Goal: Information Seeking & Learning: Learn about a topic

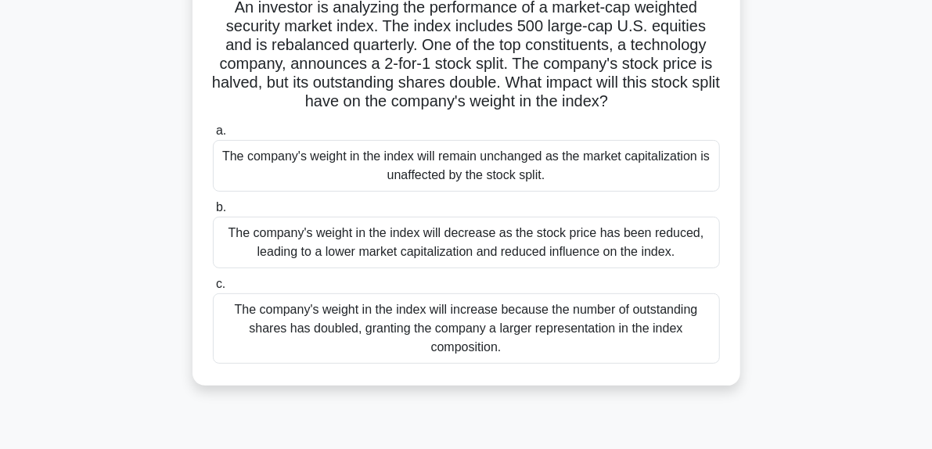
scroll to position [121, 0]
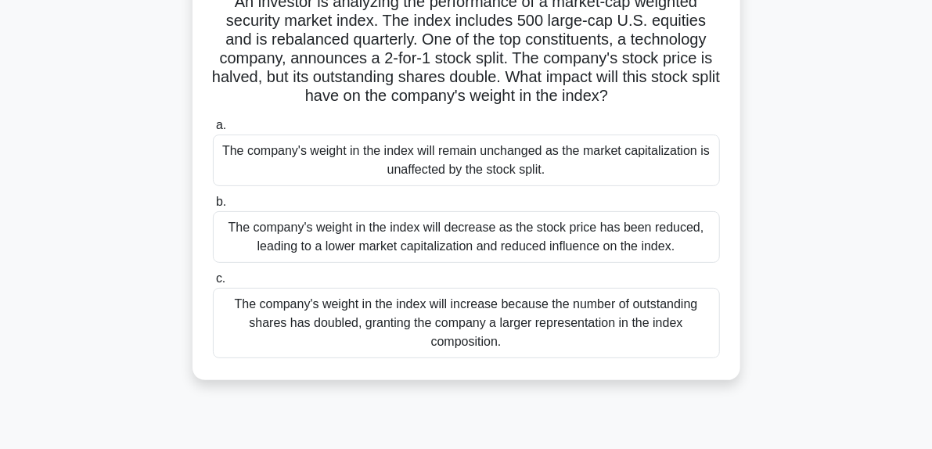
click at [647, 255] on div "The company's weight in the index will decrease as the stock price has been red…" at bounding box center [466, 237] width 507 height 52
click at [213, 207] on input "b. The company's weight in the index will decrease as the stock price has been …" at bounding box center [213, 202] width 0 height 10
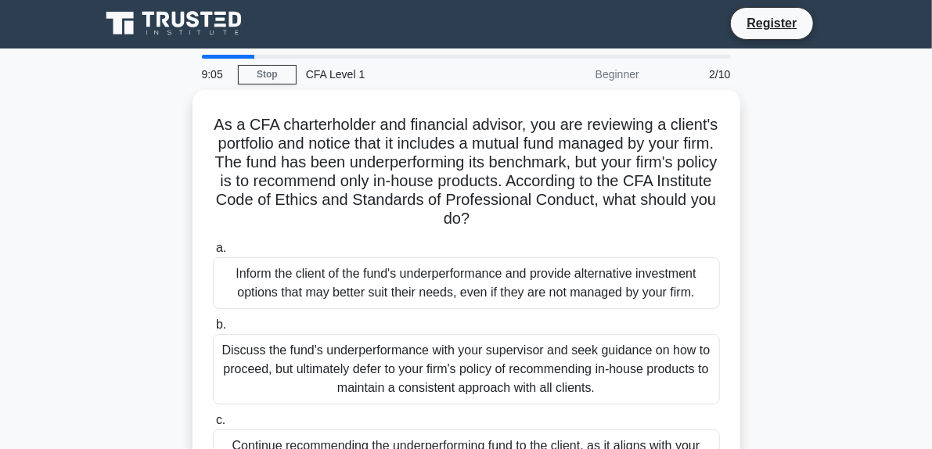
scroll to position [0, 0]
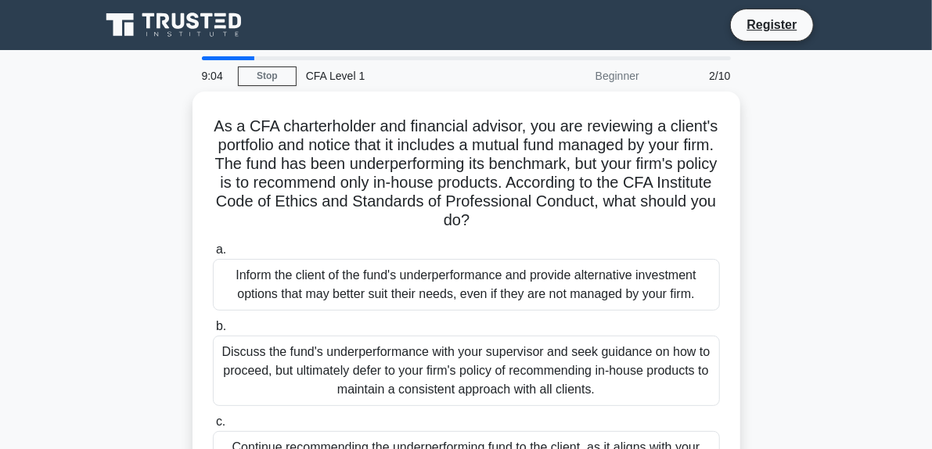
click at [842, 235] on div "As a CFA charterholder and financial advisor, you are reviewing a client's port…" at bounding box center [466, 317] width 751 height 451
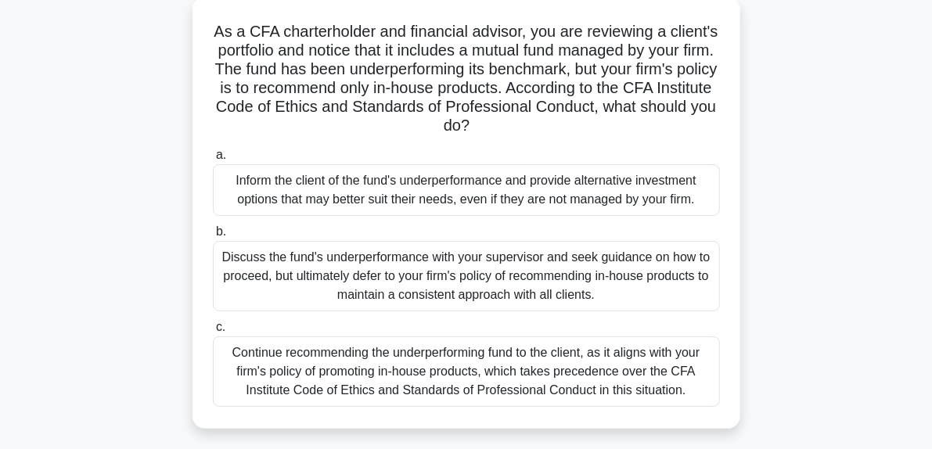
scroll to position [99, 0]
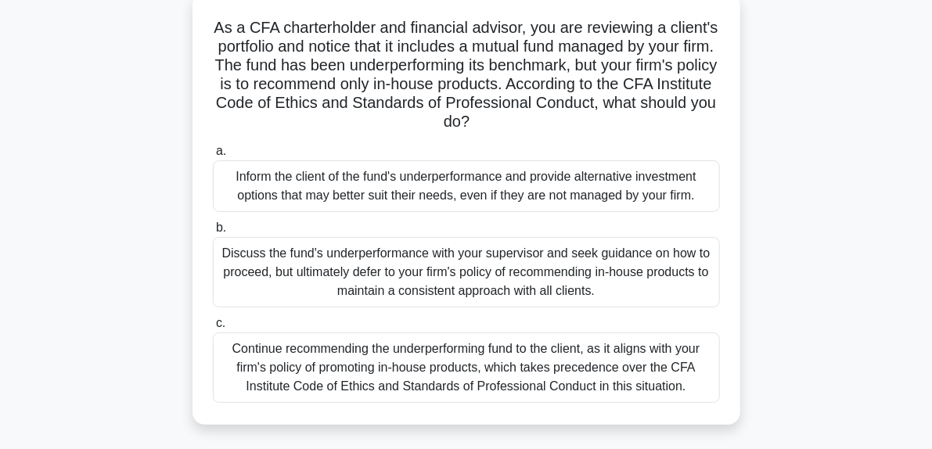
click at [837, 274] on div "As a CFA charterholder and financial advisor, you are reviewing a client's port…" at bounding box center [466, 218] width 751 height 451
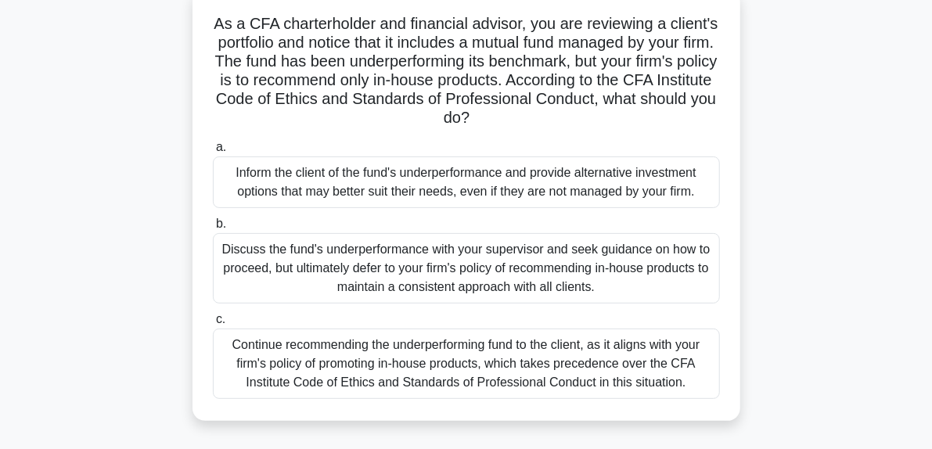
click at [676, 206] on div "Inform the client of the fund's underperformance and provide alternative invest…" at bounding box center [466, 183] width 507 height 52
click at [213, 153] on input "a. Inform the client of the fund's underperformance and provide alternative inv…" at bounding box center [213, 147] width 0 height 10
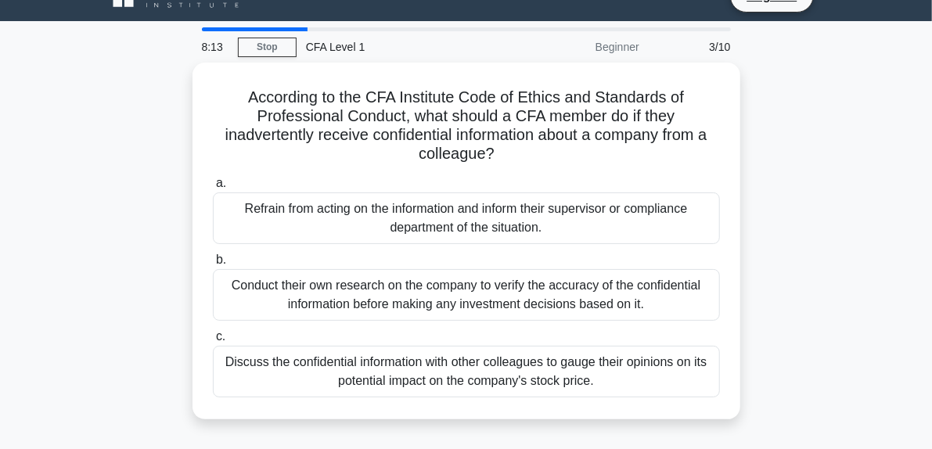
scroll to position [31, 0]
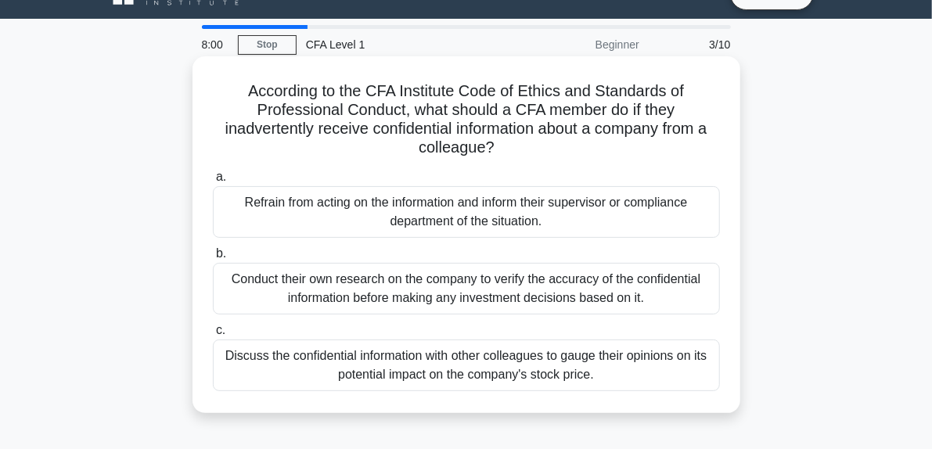
click at [667, 229] on div "Refrain from acting on the information and inform their supervisor or complianc…" at bounding box center [466, 212] width 507 height 52
click at [213, 182] on input "a. Refrain from acting on the information and inform their supervisor or compli…" at bounding box center [213, 177] width 0 height 10
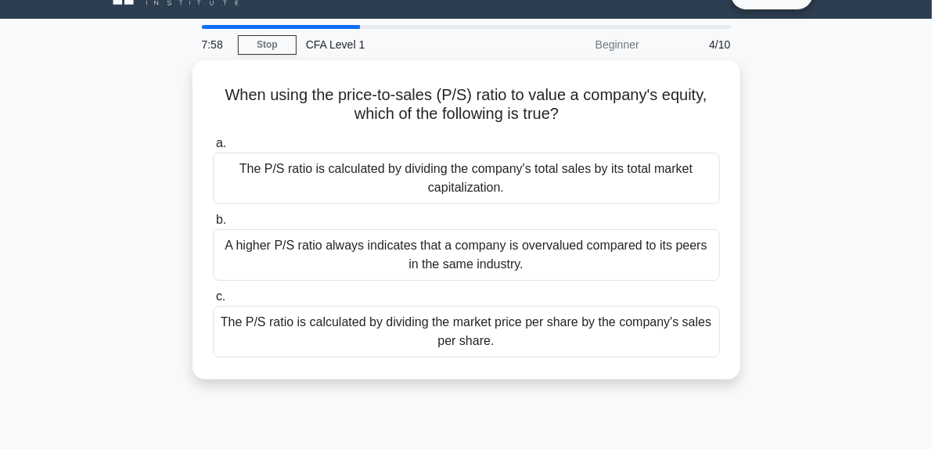
scroll to position [0, 0]
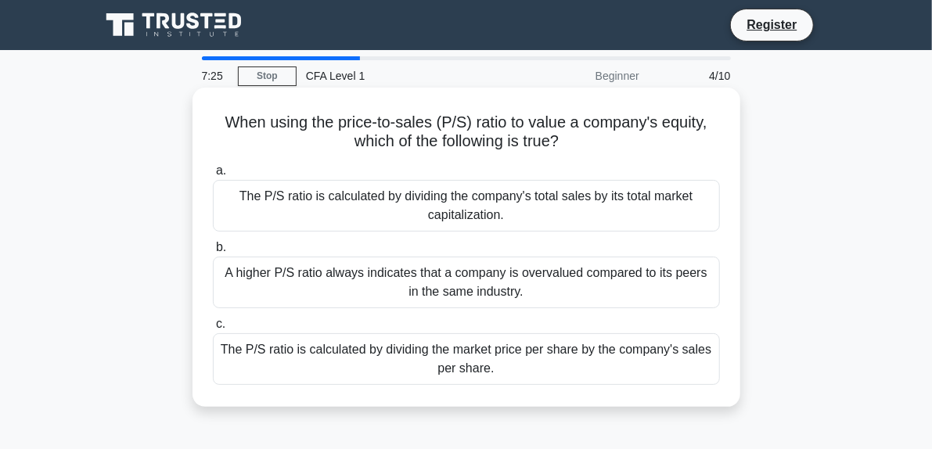
click at [638, 366] on div "The P/S ratio is calculated by dividing the market price per share by the compa…" at bounding box center [466, 359] width 507 height 52
click at [213, 330] on input "c. The P/S ratio is calculated by dividing the market price per share by the co…" at bounding box center [213, 324] width 0 height 10
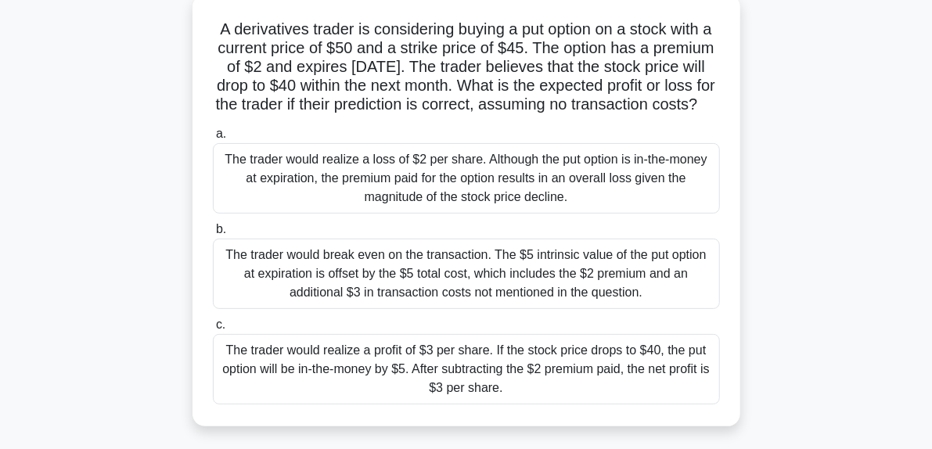
scroll to position [119, 0]
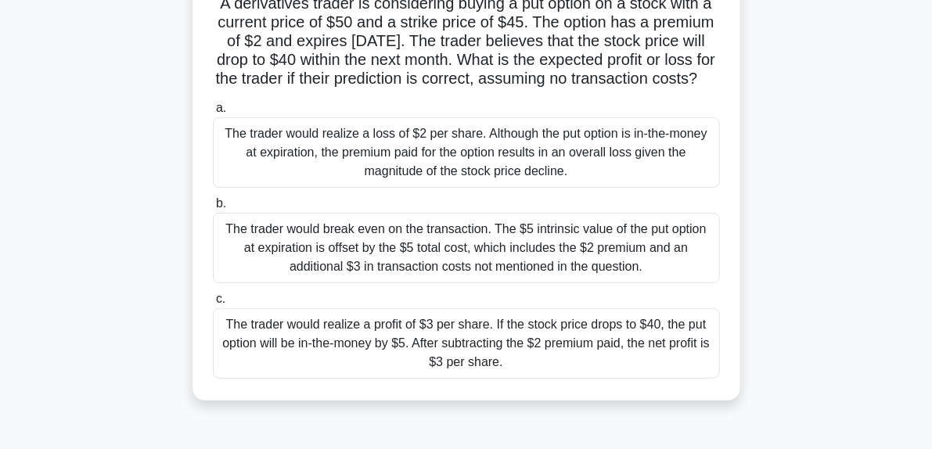
click at [663, 379] on div "The trader would realize a profit of $3 per share. If the stock price drops to …" at bounding box center [466, 343] width 507 height 70
click at [213, 305] on input "c. The trader would realize a profit of $3 per share. If the stock price drops …" at bounding box center [213, 299] width 0 height 10
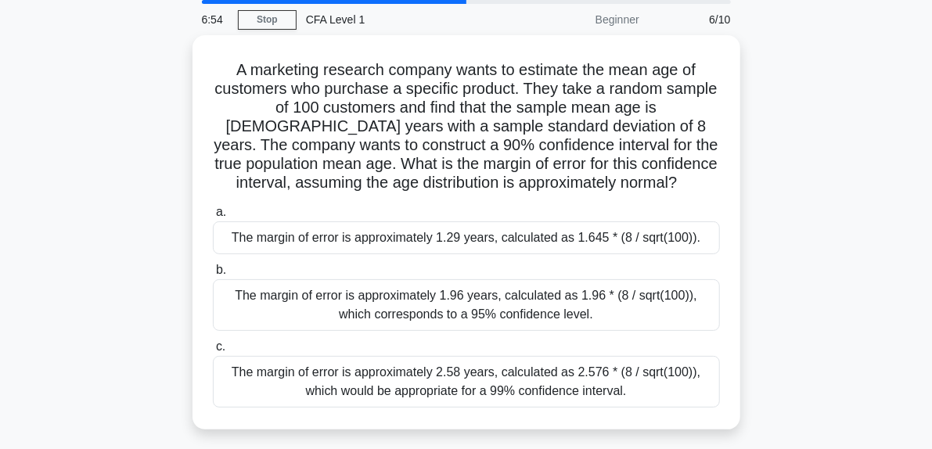
scroll to position [65, 0]
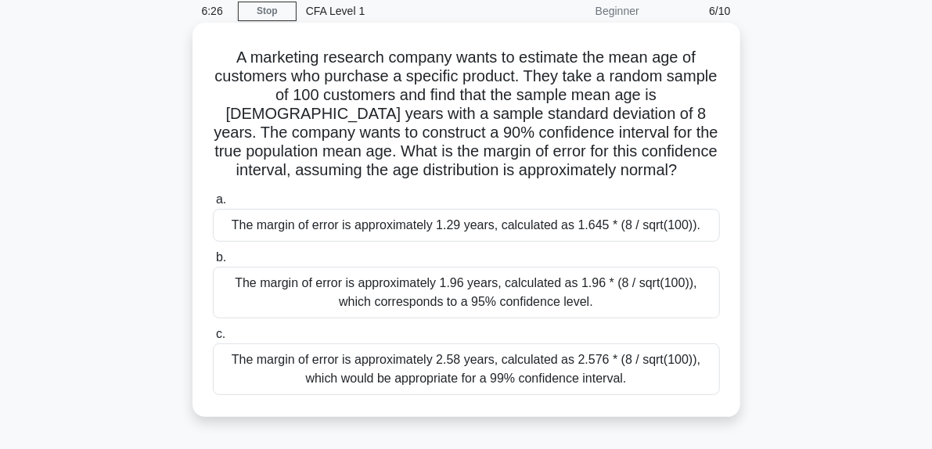
click at [665, 313] on div "The margin of error is approximately 1.96 years, calculated as 1.96 * (8 / sqrt…" at bounding box center [466, 293] width 507 height 52
click at [213, 263] on input "b. The margin of error is approximately 1.96 years, calculated as 1.96 * (8 / s…" at bounding box center [213, 258] width 0 height 10
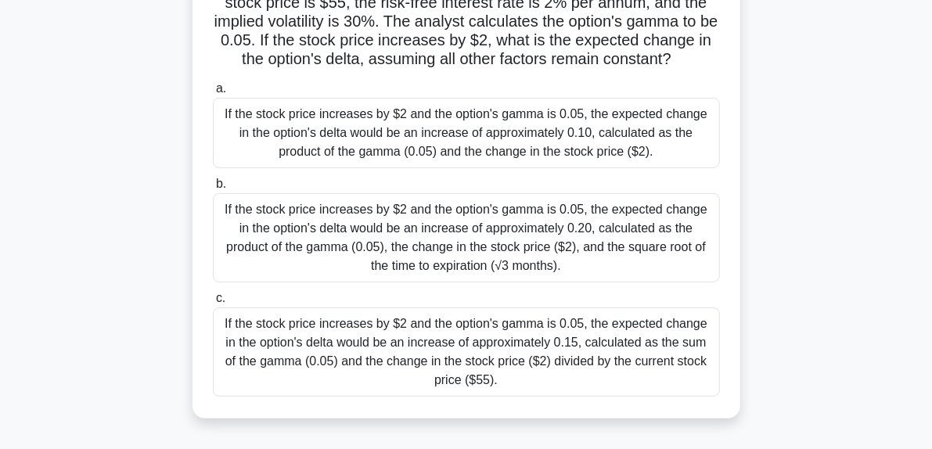
scroll to position [164, 0]
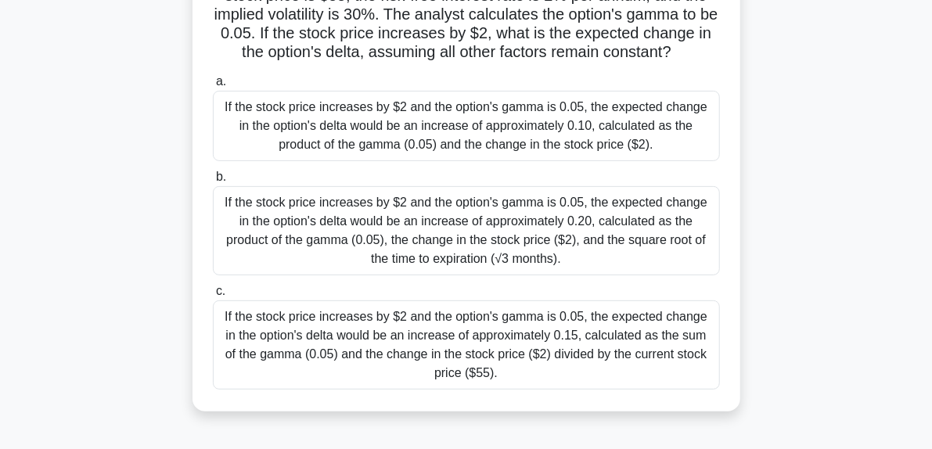
click at [661, 376] on div "If the stock price increases by $2 and the option's gamma is 0.05, the expected…" at bounding box center [466, 345] width 507 height 89
click at [213, 297] on input "c. If the stock price increases by $2 and the option's gamma is 0.05, the expec…" at bounding box center [213, 292] width 0 height 10
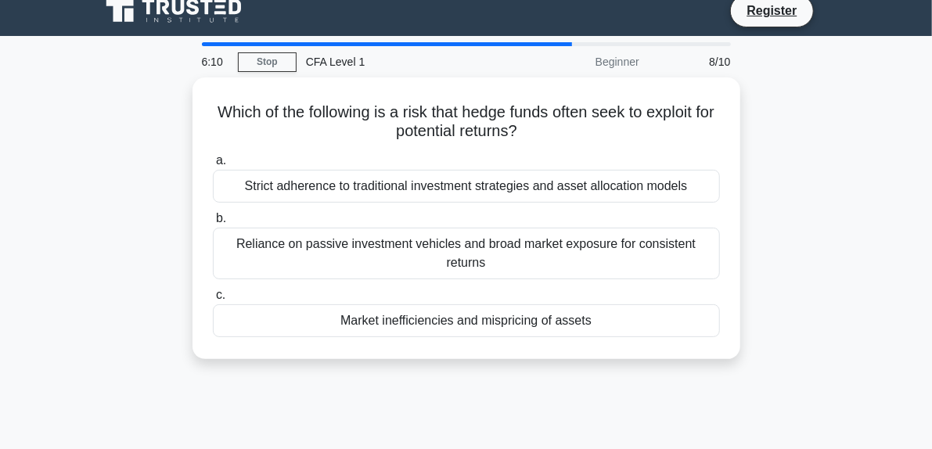
scroll to position [0, 0]
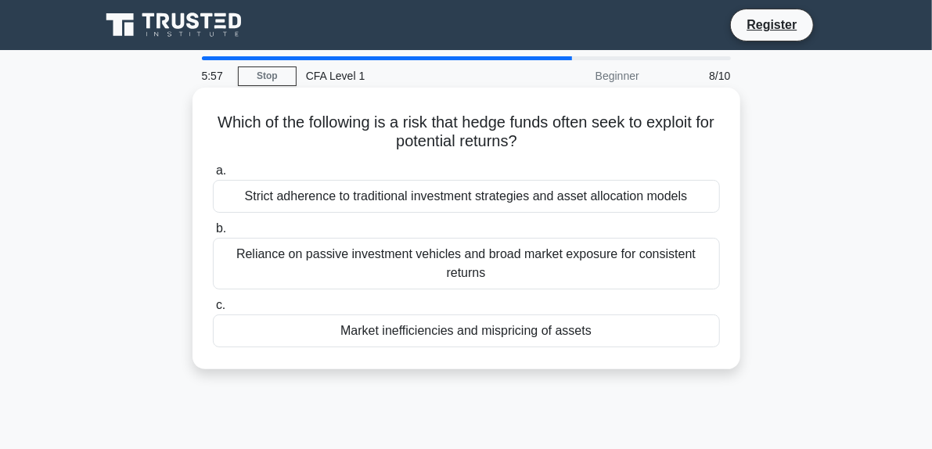
click at [670, 268] on div "Reliance on passive investment vehicles and broad market exposure for consisten…" at bounding box center [466, 264] width 507 height 52
click at [213, 234] on input "b. Reliance on passive investment vehicles and broad market exposure for consis…" at bounding box center [213, 229] width 0 height 10
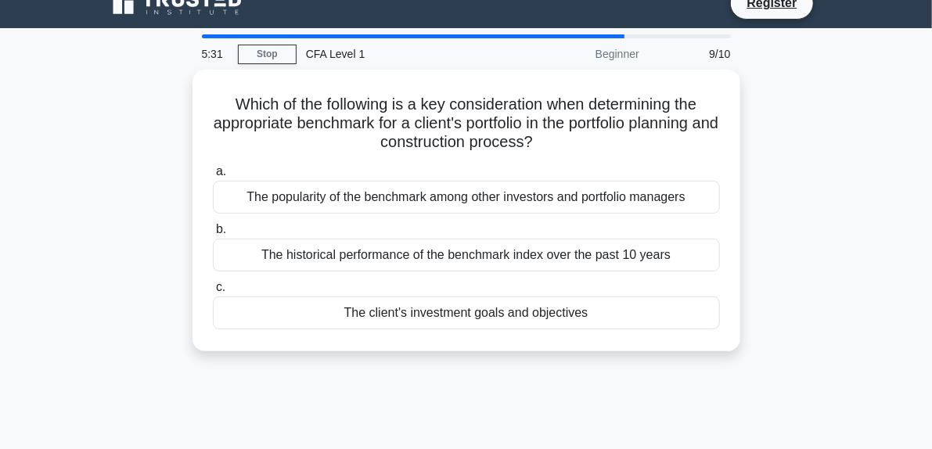
scroll to position [21, 0]
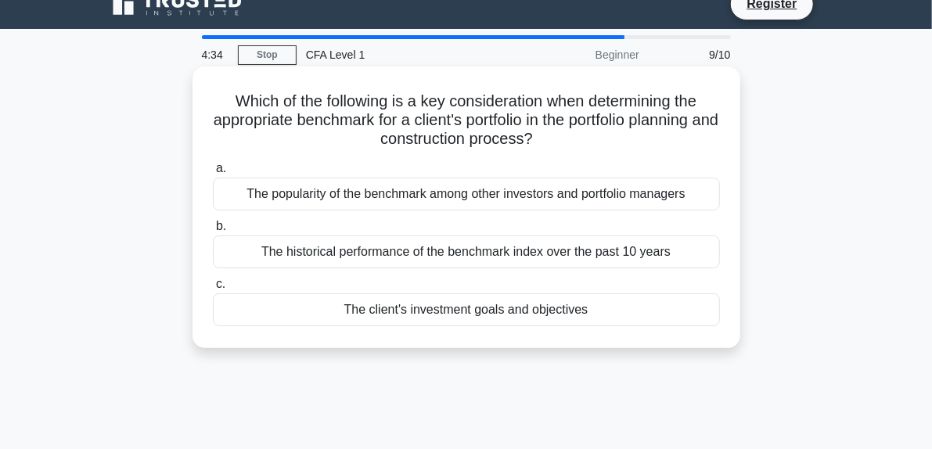
click at [687, 264] on div "The historical performance of the benchmark index over the past 10 years" at bounding box center [466, 252] width 507 height 33
click at [213, 232] on input "b. The historical performance of the benchmark index over the past 10 years" at bounding box center [213, 227] width 0 height 10
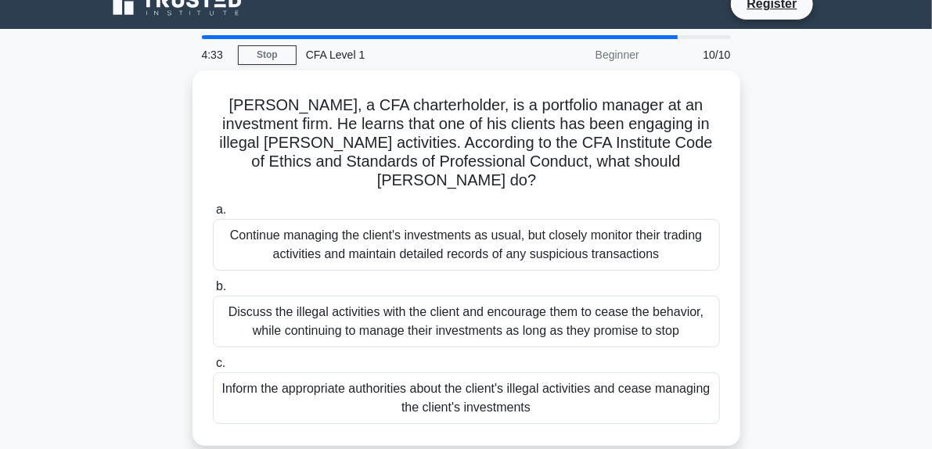
scroll to position [0, 0]
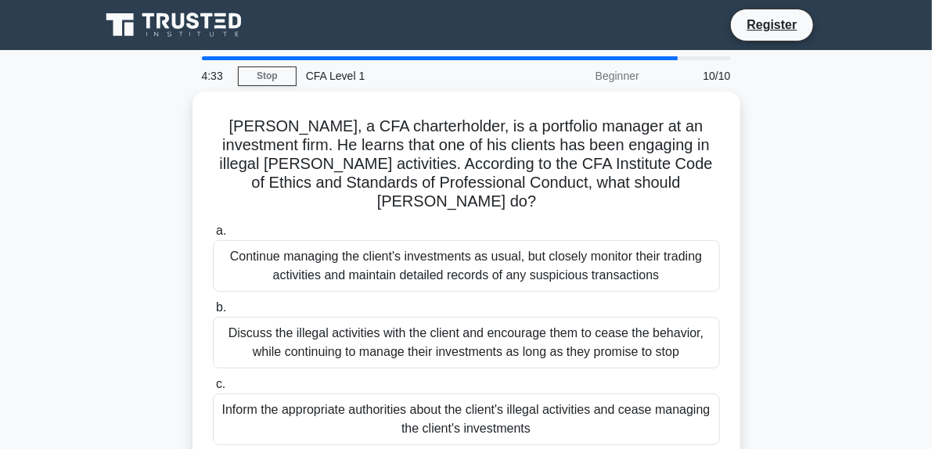
click at [842, 216] on div "John, a CFA charterholder, is a portfolio manager at an investment firm. He lea…" at bounding box center [466, 289] width 751 height 395
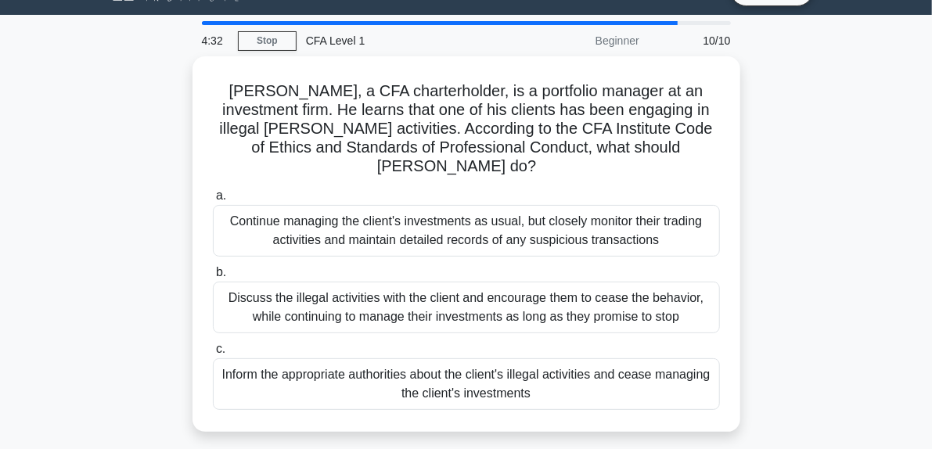
scroll to position [39, 0]
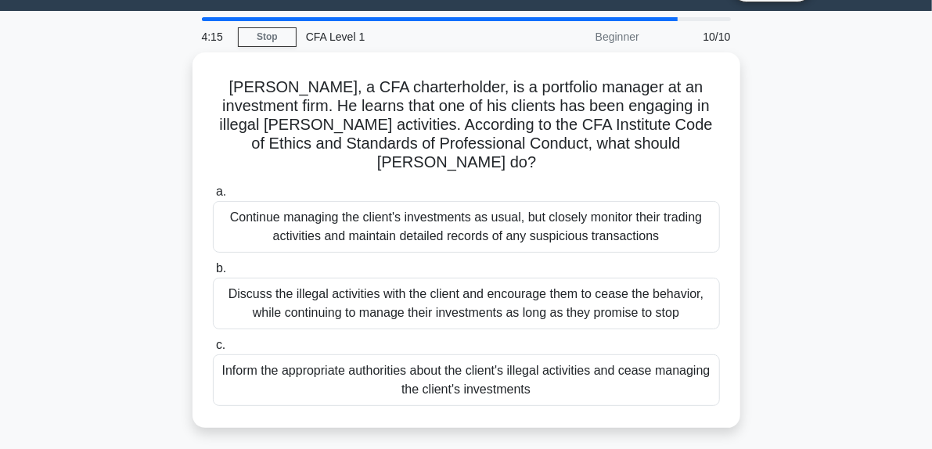
click at [842, 205] on div "John, a CFA charterholder, is a portfolio manager at an investment firm. He lea…" at bounding box center [466, 249] width 751 height 395
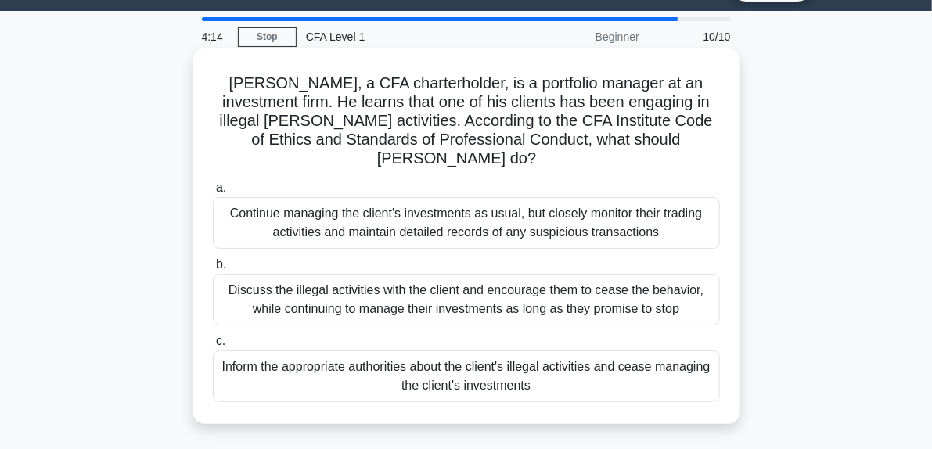
click at [691, 363] on div "Inform the appropriate authorities about the client's illegal activities and ce…" at bounding box center [466, 377] width 507 height 52
click at [213, 347] on input "c. Inform the appropriate authorities about the client's illegal activities and…" at bounding box center [213, 342] width 0 height 10
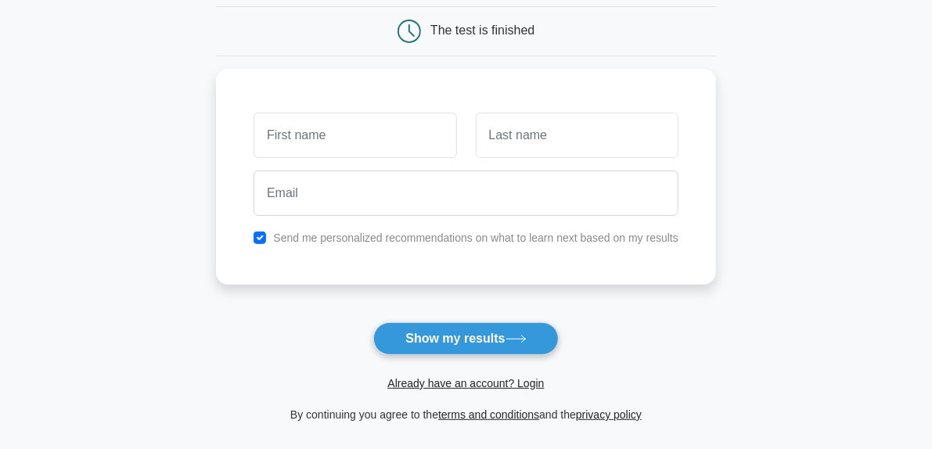
scroll to position [152, 0]
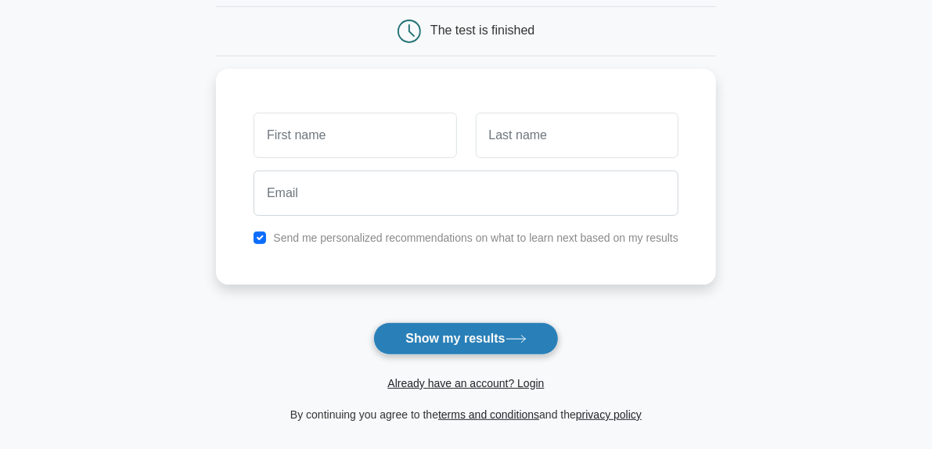
click at [542, 332] on button "Show my results" at bounding box center [465, 339] width 185 height 33
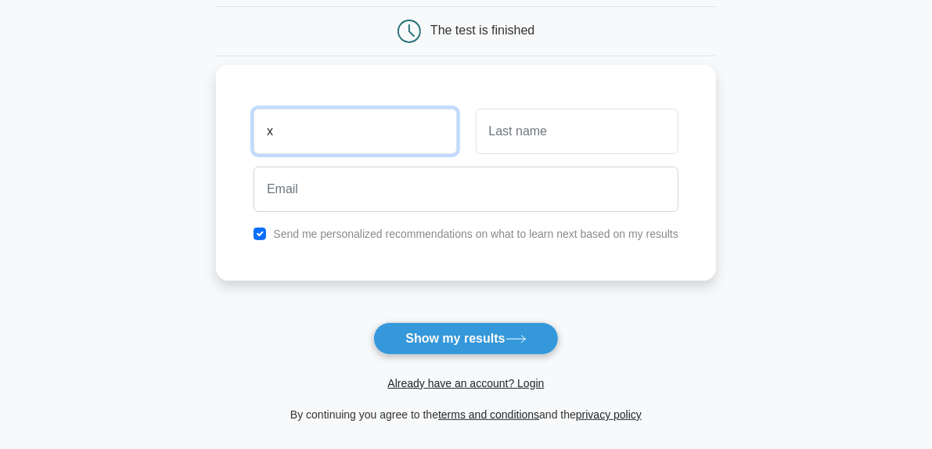
type input "x"
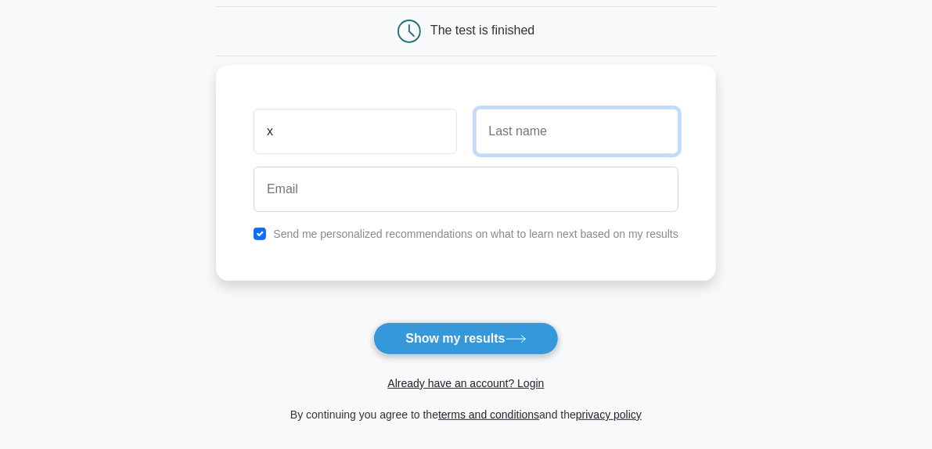
click at [638, 128] on input "text" at bounding box center [577, 131] width 203 height 45
type input "m"
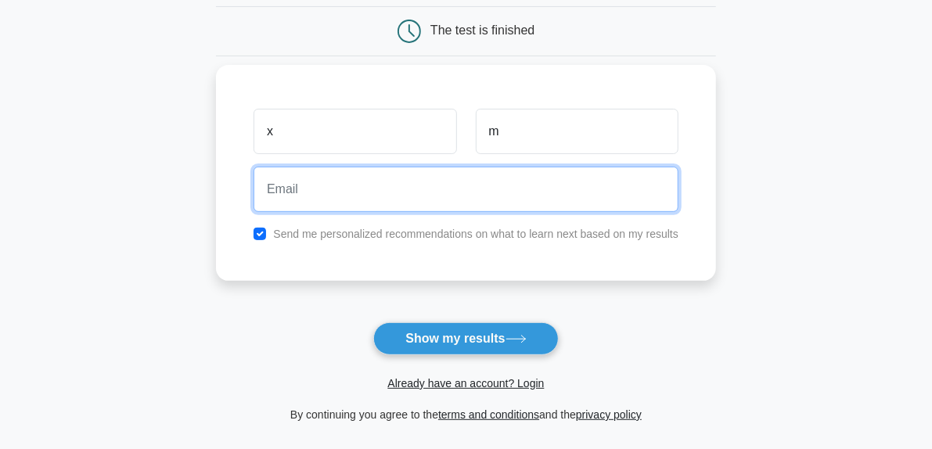
click at [578, 193] on input "email" at bounding box center [466, 189] width 425 height 45
type input "reachapaexconsult180@oulook.com"
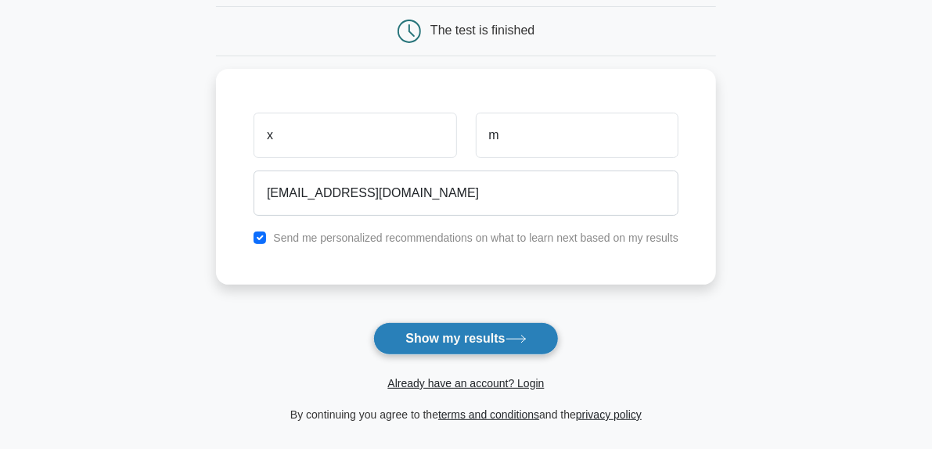
click at [499, 340] on button "Show my results" at bounding box center [465, 339] width 185 height 33
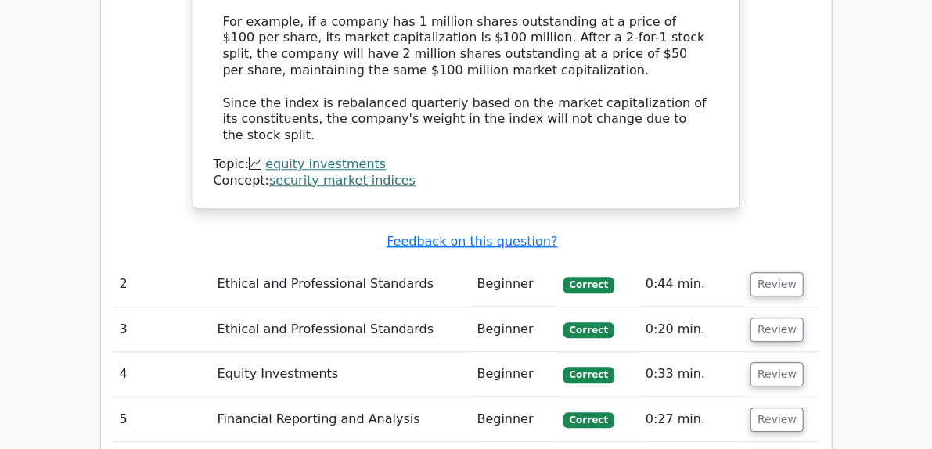
scroll to position [1890, 0]
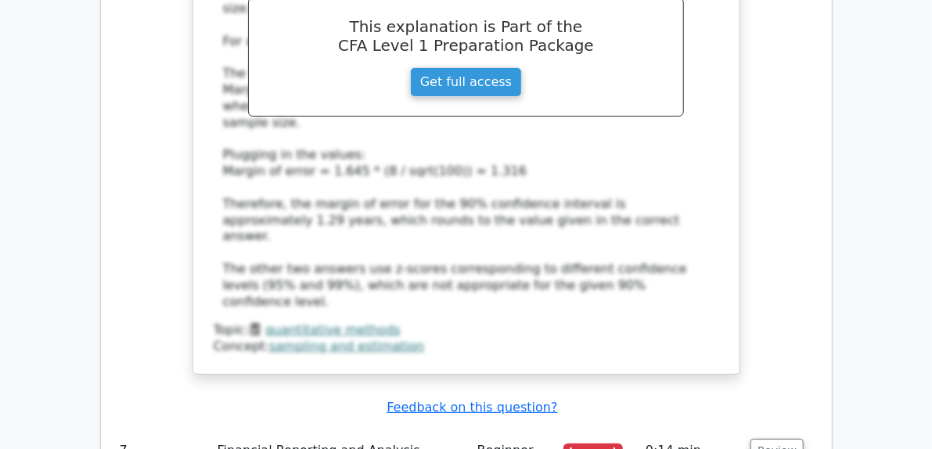
scroll to position [2853, 0]
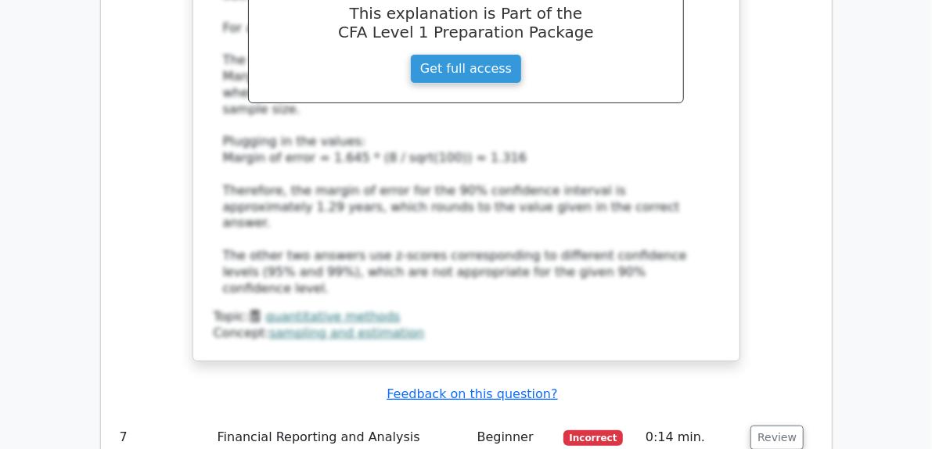
scroll to position [2796, 0]
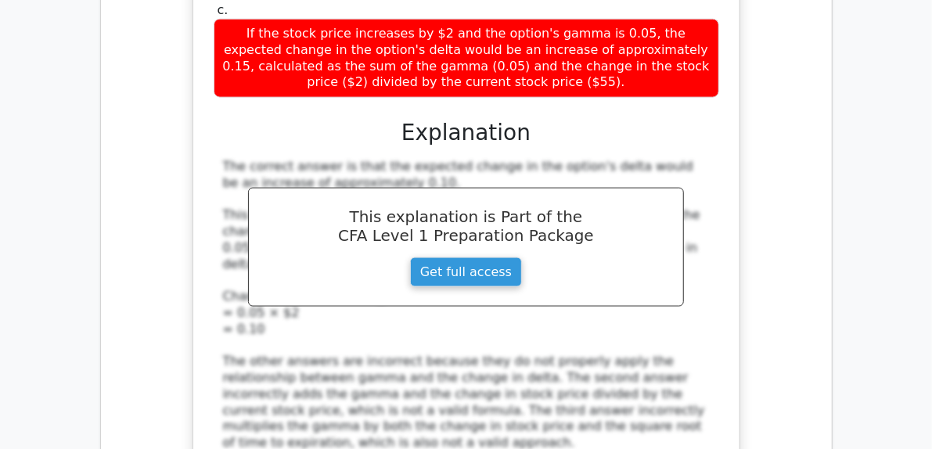
scroll to position [3701, 0]
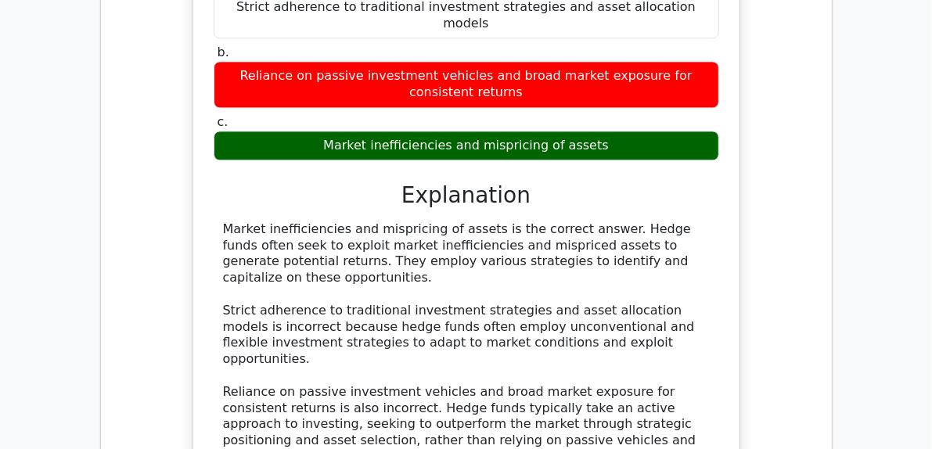
scroll to position [4344, 0]
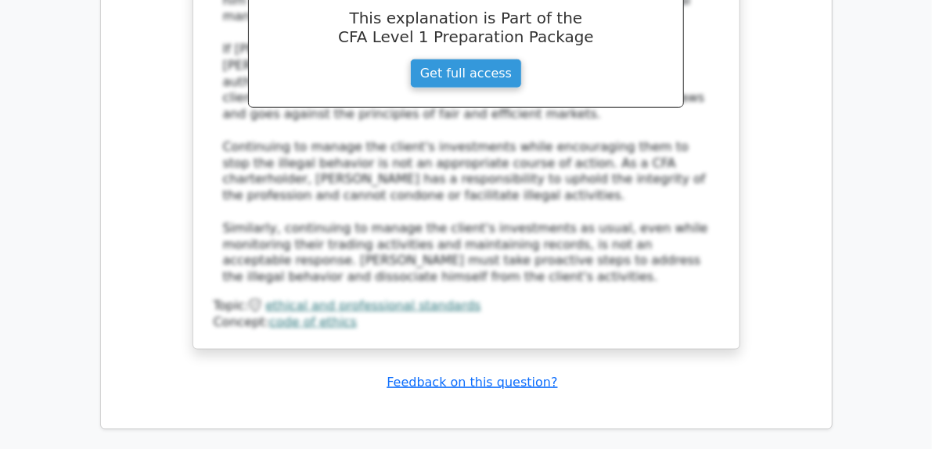
scroll to position [6336, 0]
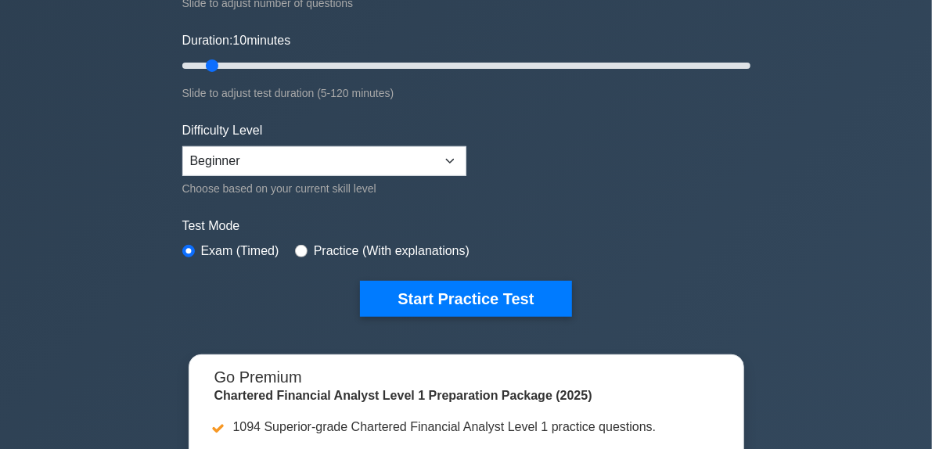
scroll to position [272, 0]
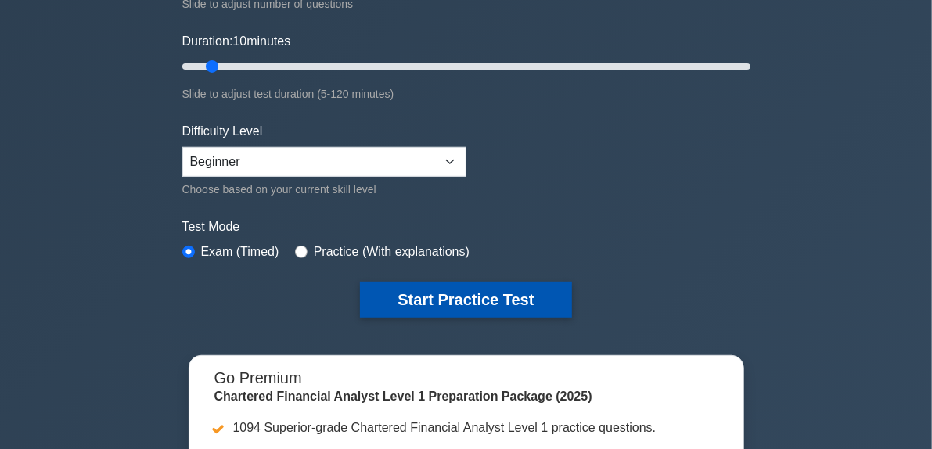
click at [433, 306] on button "Start Practice Test" at bounding box center [465, 300] width 211 height 36
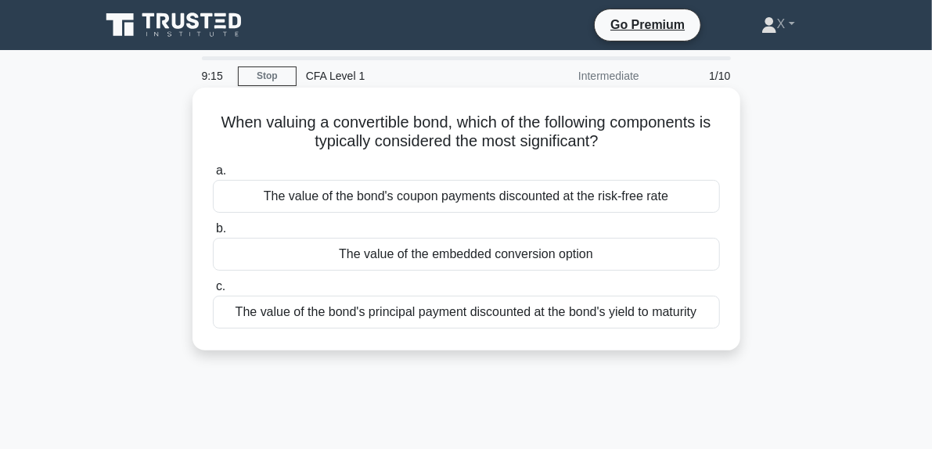
click at [691, 213] on div "The value of the bond's coupon payments discounted at the risk-free rate" at bounding box center [466, 196] width 507 height 33
click at [213, 176] on input "a. The value of the bond's coupon payments discounted at the risk-free rate" at bounding box center [213, 171] width 0 height 10
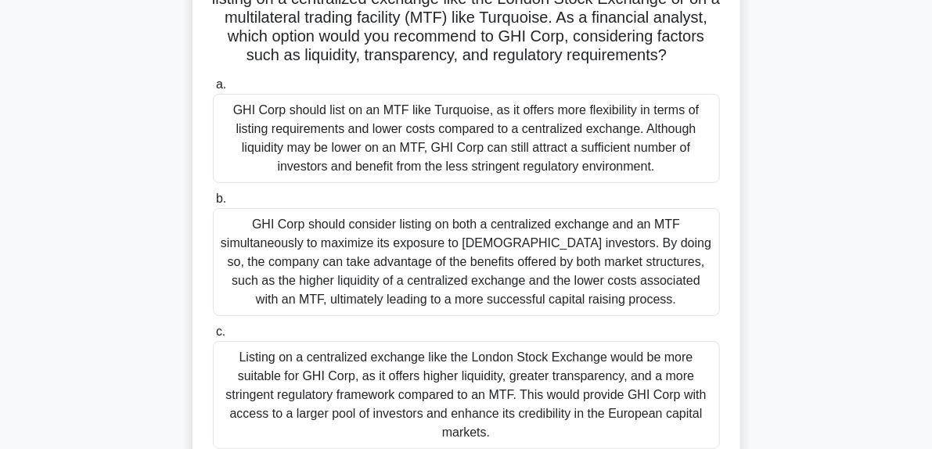
scroll to position [189, 0]
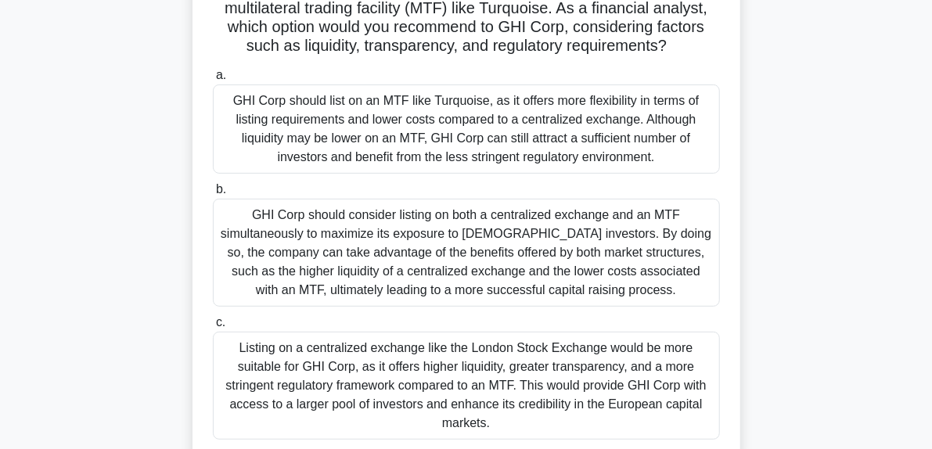
click at [665, 395] on div "Listing on a centralized exchange like the London Stock Exchange would be more …" at bounding box center [466, 386] width 507 height 108
click at [213, 328] on input "c. Listing on a centralized exchange like the London Stock Exchange would be mo…" at bounding box center [213, 323] width 0 height 10
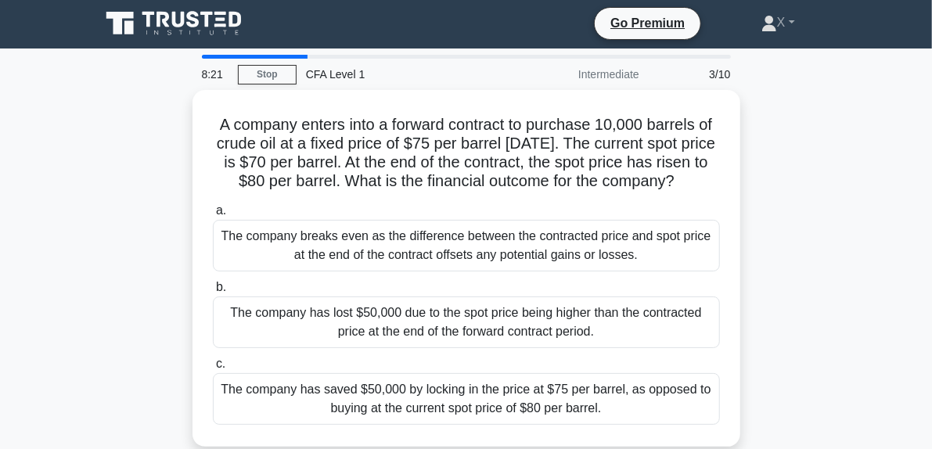
scroll to position [0, 0]
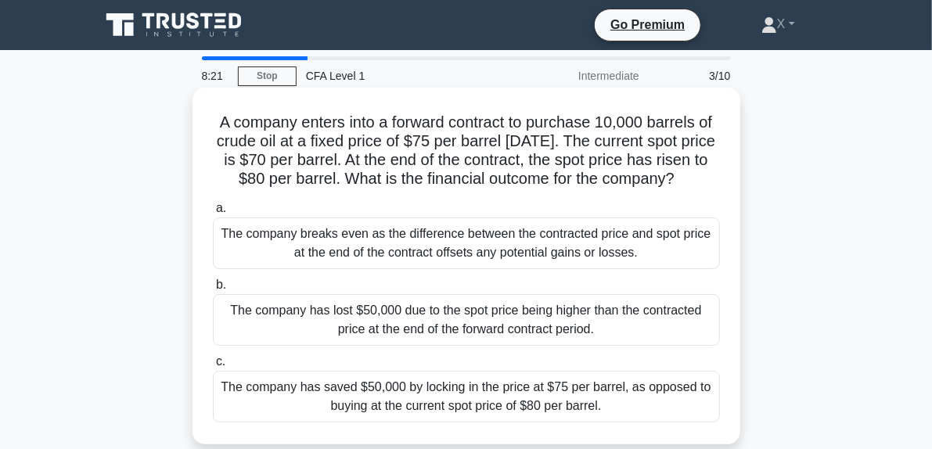
click at [675, 346] on div "The company has lost $50,000 due to the spot price being higher than the contra…" at bounding box center [466, 320] width 507 height 52
click at [213, 290] on input "b. The company has lost $50,000 due to the spot price being higher than the con…" at bounding box center [213, 285] width 0 height 10
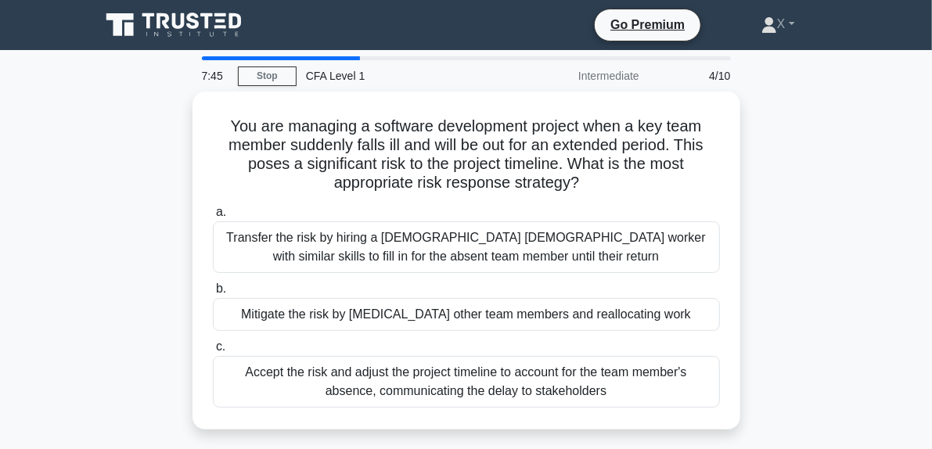
click at [833, 294] on div "You are managing a software development project when a key team member suddenly…" at bounding box center [466, 270] width 751 height 357
click at [836, 291] on div "You are managing a software development project when a key team member suddenly…" at bounding box center [466, 270] width 751 height 357
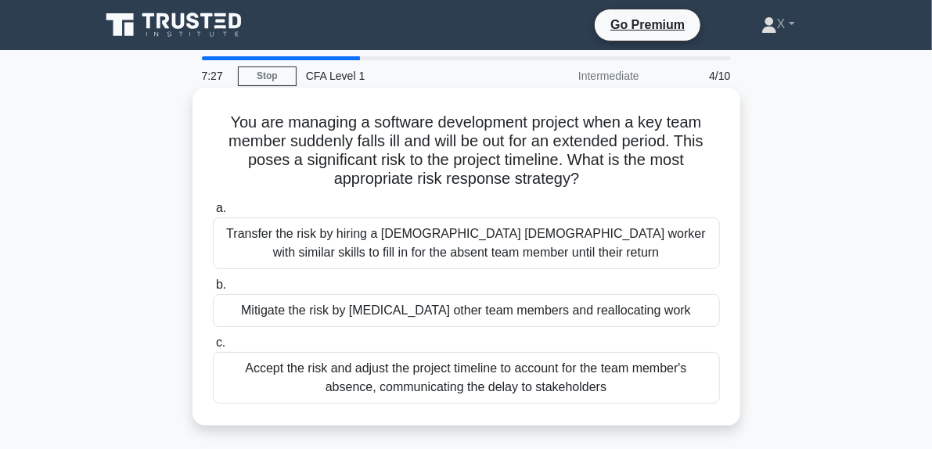
click at [690, 314] on div "Mitigate the risk by [MEDICAL_DATA] other team members and reallocating work" at bounding box center [466, 310] width 507 height 33
click at [213, 290] on input "b. Mitigate the risk by cross-training other team members and reallocating work" at bounding box center [213, 285] width 0 height 10
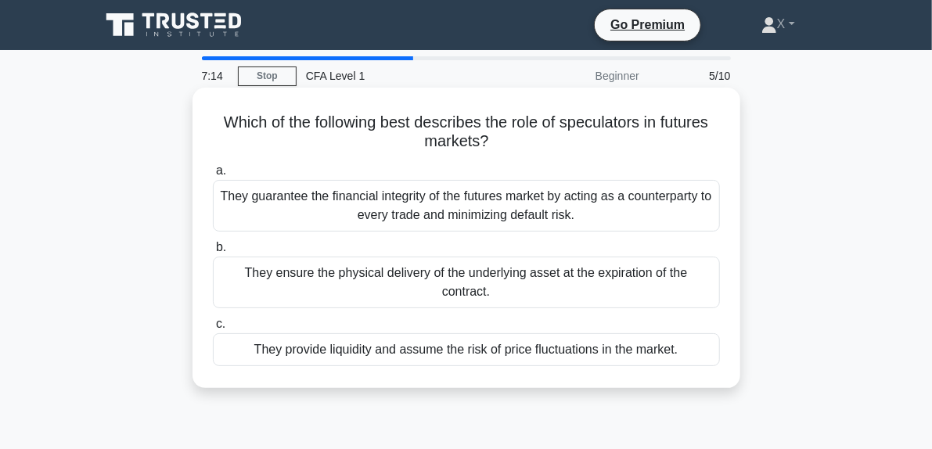
click at [673, 230] on div "They guarantee the financial integrity of the futures market by acting as a cou…" at bounding box center [466, 206] width 507 height 52
click at [213, 176] on input "a. They guarantee the financial integrity of the futures market by acting as a …" at bounding box center [213, 171] width 0 height 10
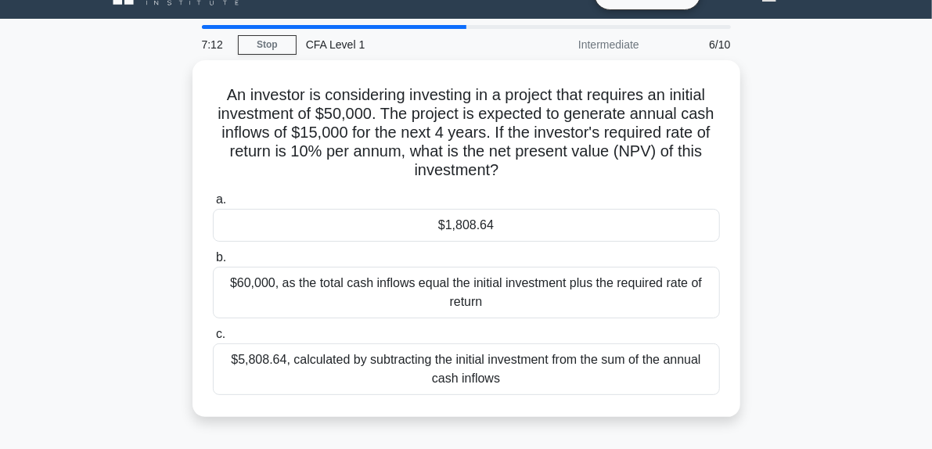
scroll to position [33, 0]
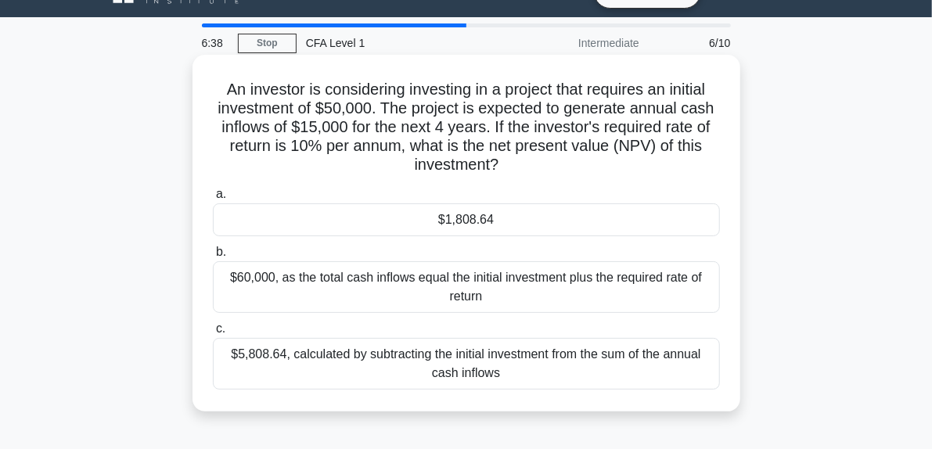
click at [715, 287] on div "$60,000, as the total cash inflows equal the initial investment plus the requir…" at bounding box center [466, 287] width 507 height 52
click at [213, 258] on input "b. $60,000, as the total cash inflows equal the initial investment plus the req…" at bounding box center [213, 252] width 0 height 10
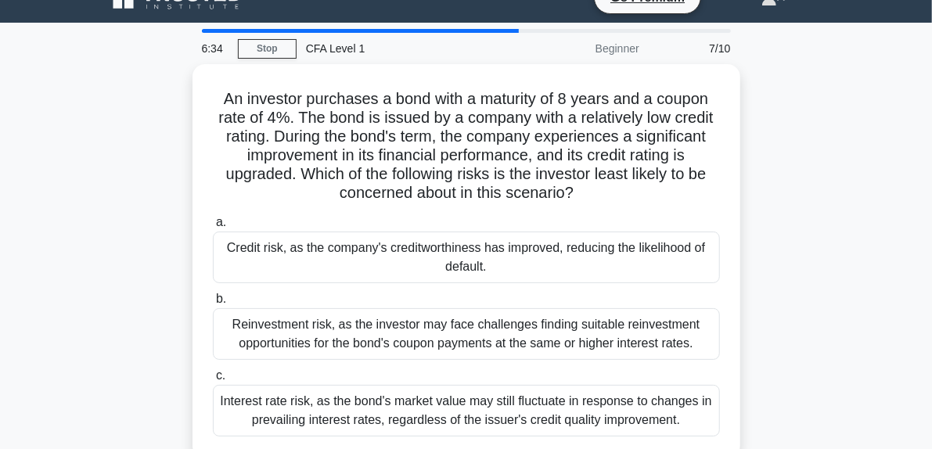
scroll to position [29, 0]
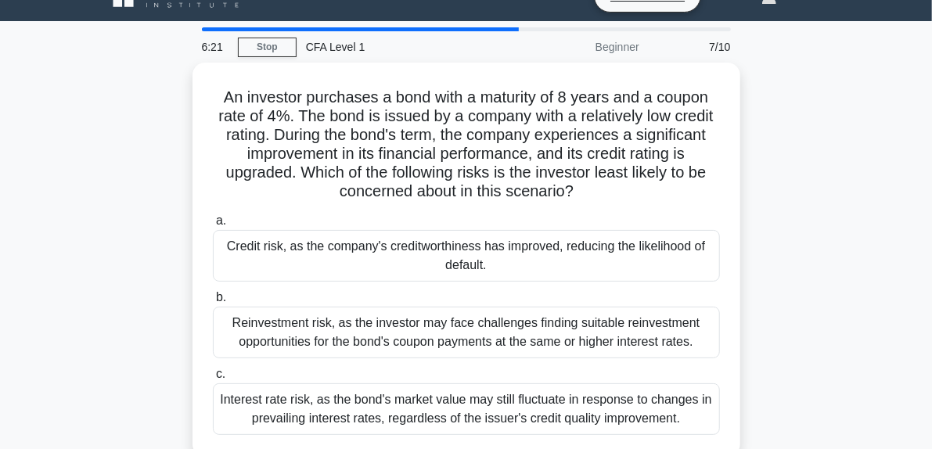
click at [842, 301] on div "An investor purchases a bond with a maturity of 8 years and a coupon rate of 4%…" at bounding box center [466, 269] width 751 height 413
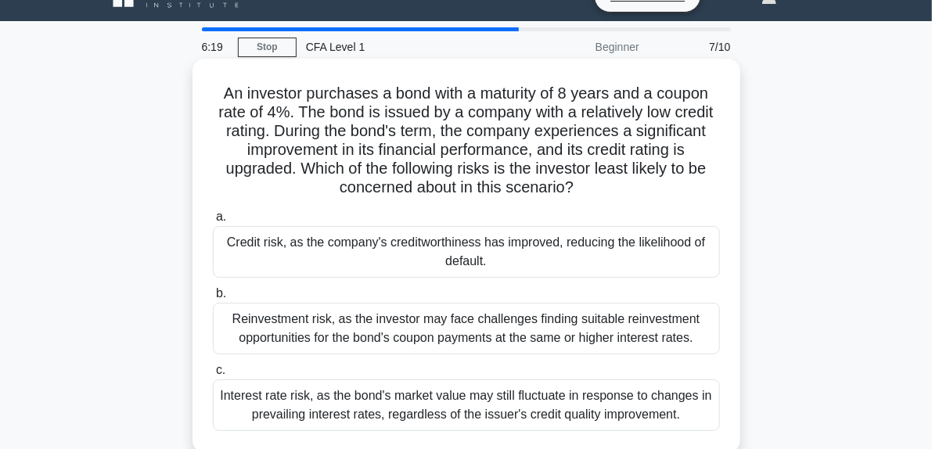
click at [706, 402] on div "Interest rate risk, as the bond's market value may still fluctuate in response …" at bounding box center [466, 406] width 507 height 52
click at [213, 376] on input "c. Interest rate risk, as the bond's market value may still fluctuate in respon…" at bounding box center [213, 371] width 0 height 10
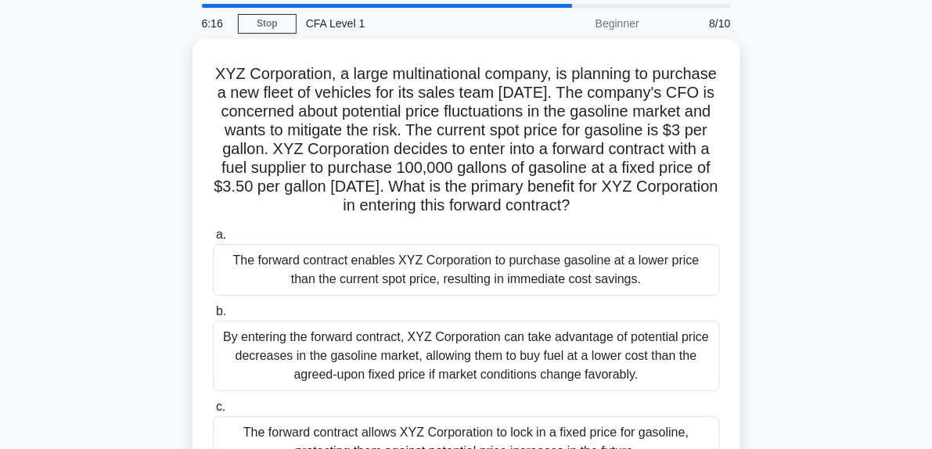
scroll to position [55, 0]
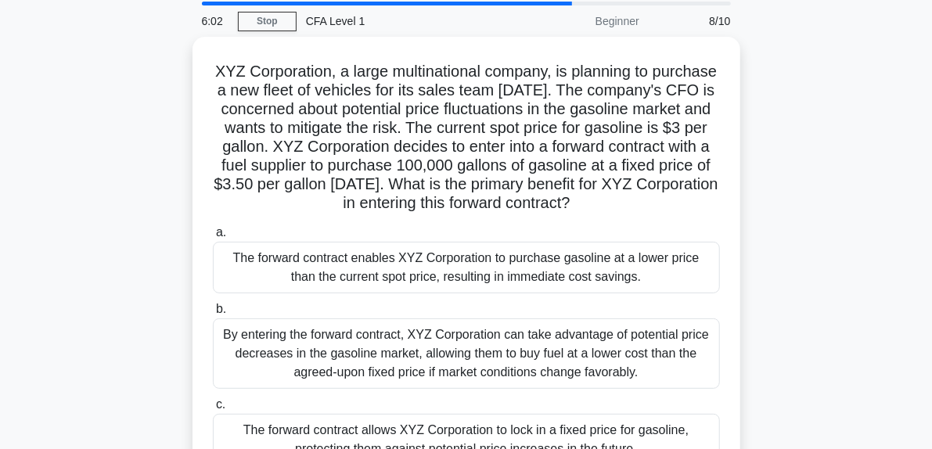
click at [836, 276] on div "XYZ Corporation, a large multinational company, is planning to purchase a new f…" at bounding box center [466, 272] width 751 height 470
click at [834, 288] on div "XYZ Corporation, a large multinational company, is planning to purchase a new f…" at bounding box center [466, 272] width 751 height 470
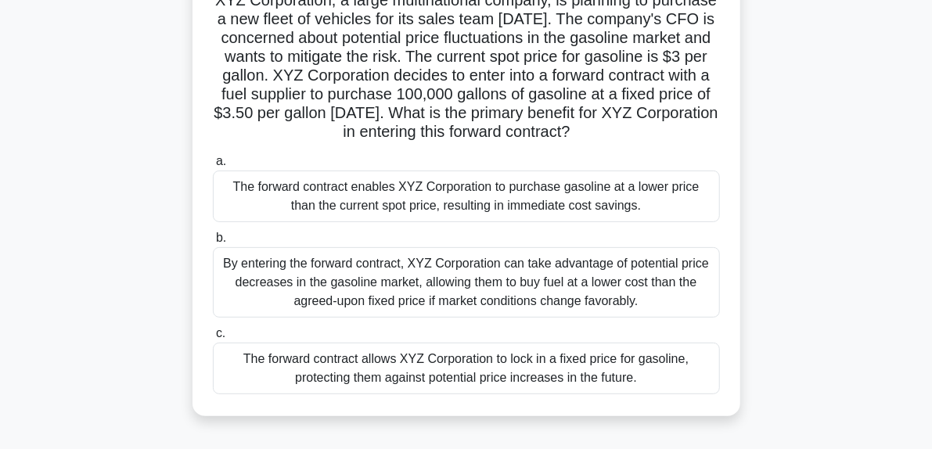
scroll to position [128, 0]
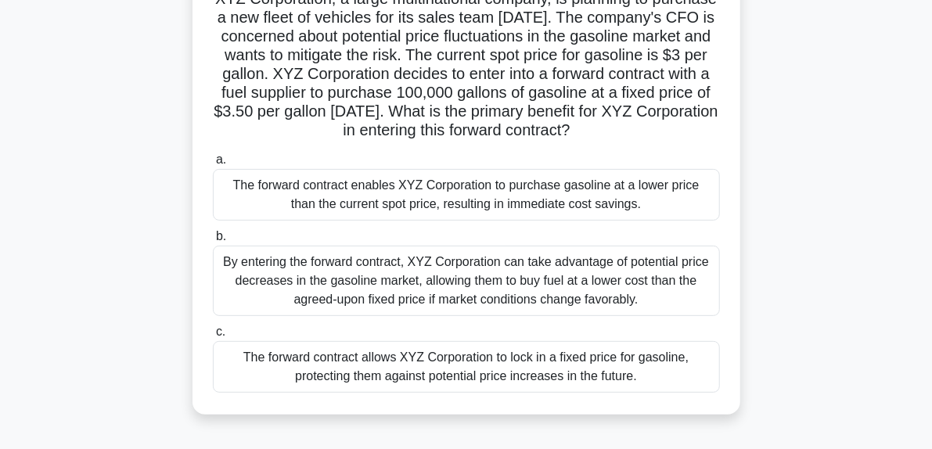
click at [836, 283] on div "XYZ Corporation, a large multinational company, is planning to purchase a new f…" at bounding box center [466, 199] width 751 height 470
click at [842, 242] on div "XYZ Corporation, a large multinational company, is planning to purchase a new f…" at bounding box center [466, 199] width 751 height 470
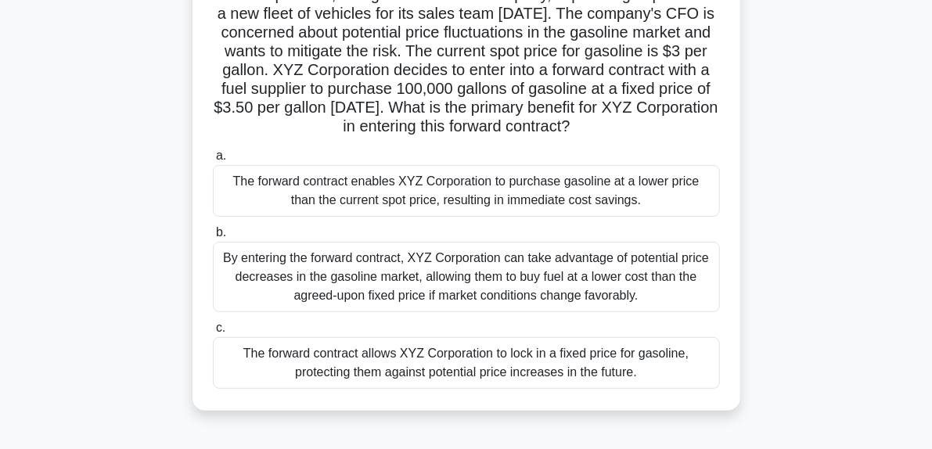
click at [702, 387] on div "The forward contract allows XYZ Corporation to lock in a fixed price for gasoli…" at bounding box center [466, 363] width 507 height 52
click at [213, 333] on input "c. The forward contract allows XYZ Corporation to lock in a fixed price for gas…" at bounding box center [213, 328] width 0 height 10
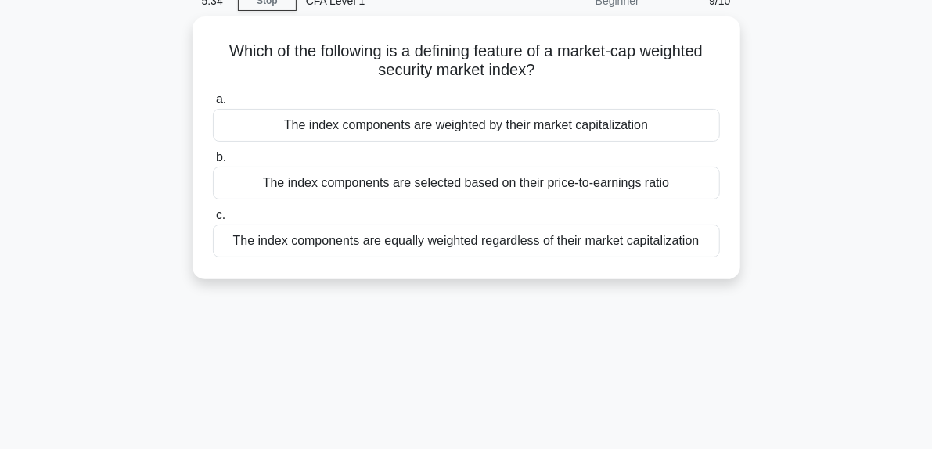
scroll to position [0, 0]
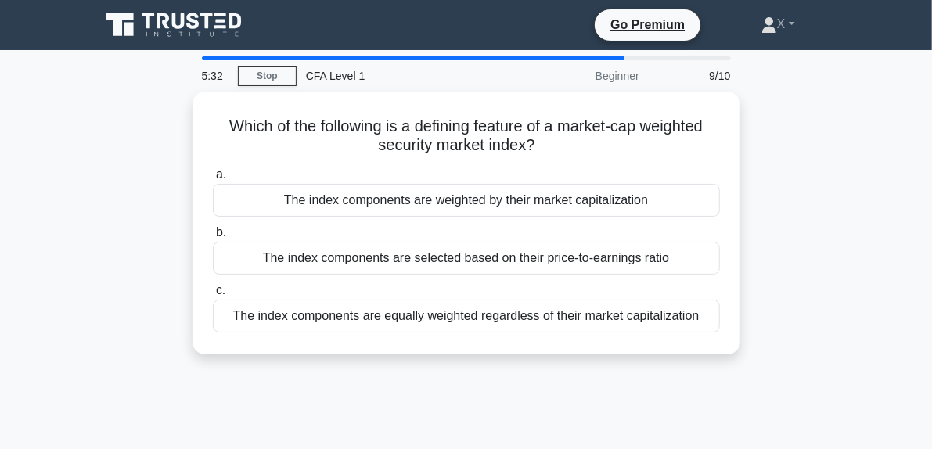
click at [810, 299] on div "Which of the following is a defining feature of a market-cap weighted security …" at bounding box center [466, 233] width 751 height 282
click at [842, 276] on div "Which of the following is a defining feature of a market-cap weighted security …" at bounding box center [466, 233] width 751 height 282
click at [842, 269] on div "Which of the following is a defining feature of a market-cap weighted security …" at bounding box center [466, 233] width 751 height 282
click at [842, 271] on div "Which of the following is a defining feature of a market-cap weighted security …" at bounding box center [466, 233] width 751 height 282
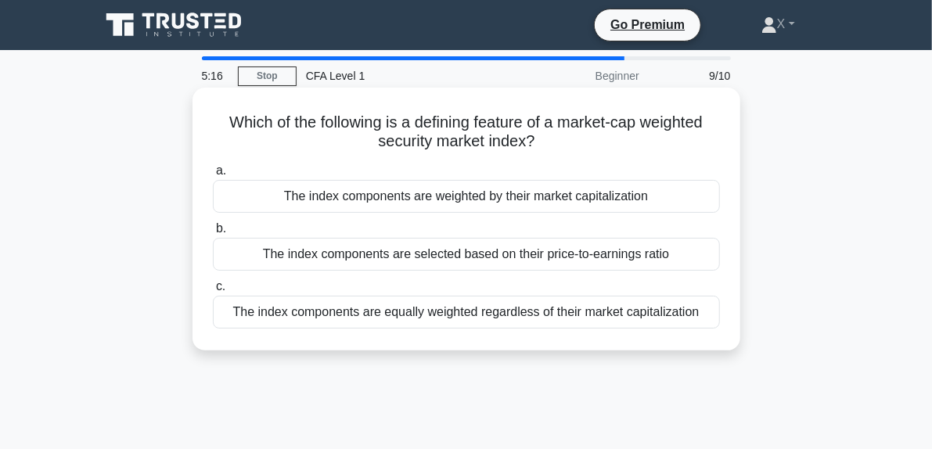
click at [705, 262] on div "The index components are selected based on their price-to-earnings ratio" at bounding box center [466, 254] width 507 height 33
click at [213, 234] on input "b. The index components are selected based on their price-to-earnings ratio" at bounding box center [213, 229] width 0 height 10
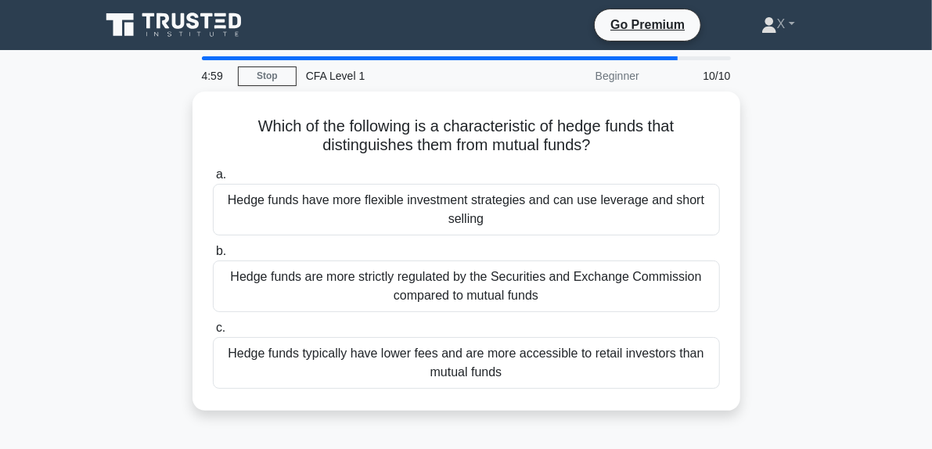
click at [841, 249] on div "Which of the following is a characteristic of hedge funds that distinguishes th…" at bounding box center [466, 261] width 751 height 338
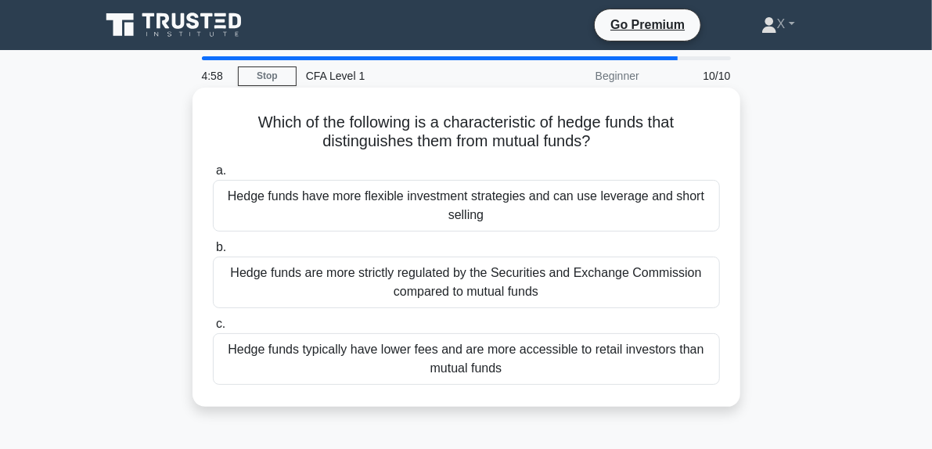
click at [647, 288] on div "Hedge funds are more strictly regulated by the Securities and Exchange Commissi…" at bounding box center [466, 283] width 507 height 52
click at [213, 253] on input "b. Hedge funds are more strictly regulated by the Securities and Exchange Commi…" at bounding box center [213, 248] width 0 height 10
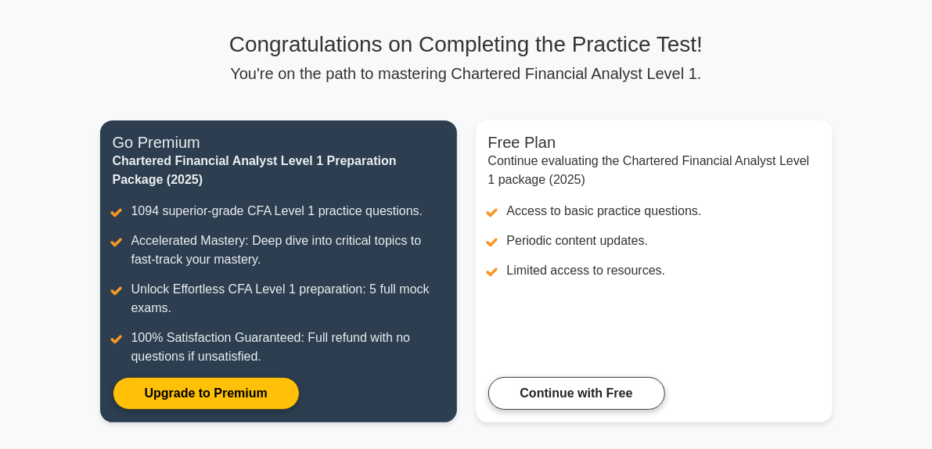
scroll to position [94, 0]
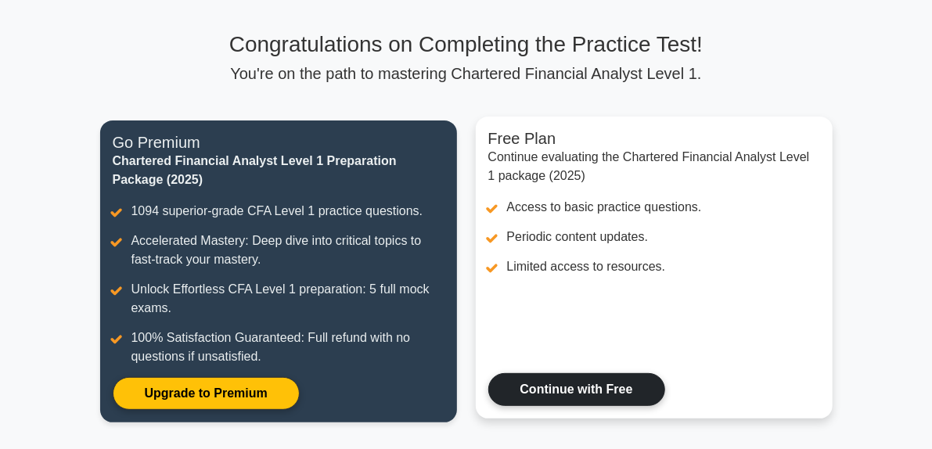
click at [622, 376] on link "Continue with Free" at bounding box center [576, 389] width 177 height 33
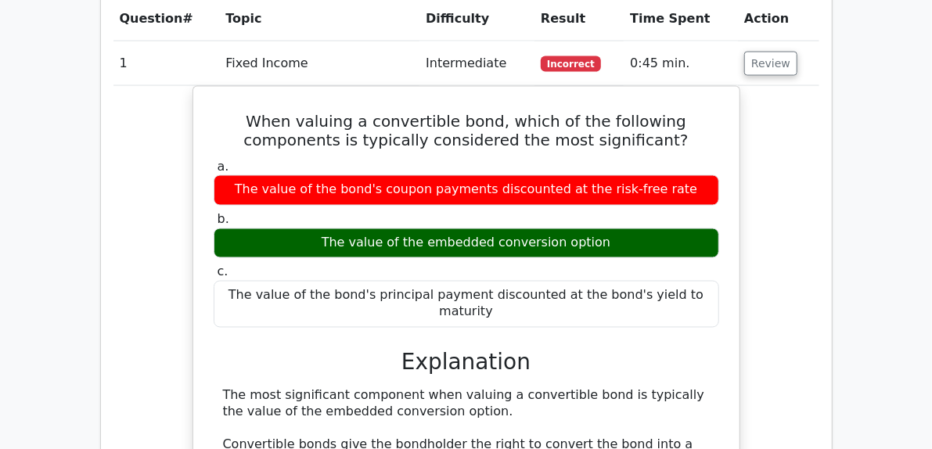
scroll to position [1215, 0]
